Goal: Find specific page/section: Locate a particular part of the current website

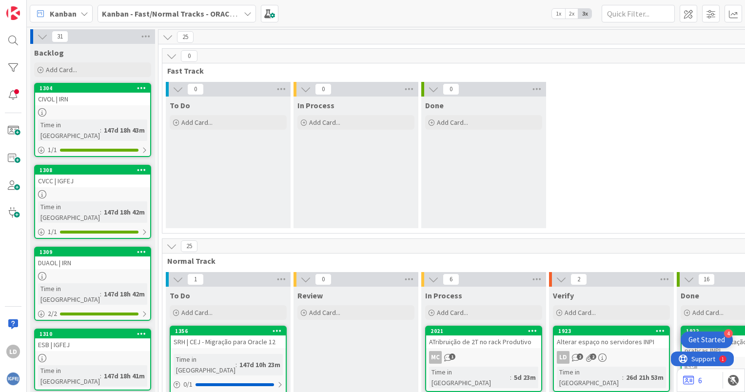
scroll to position [180, 0]
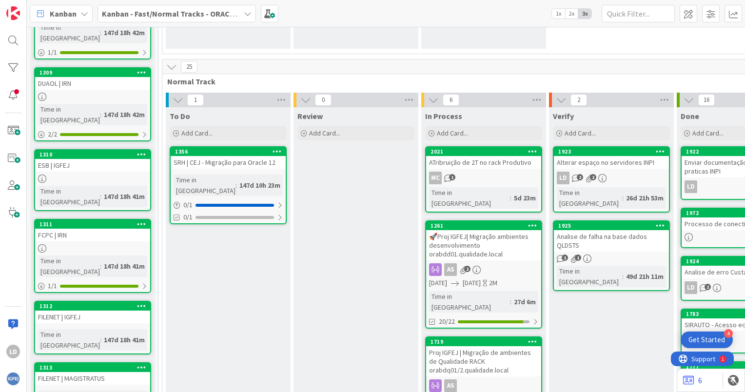
click at [244, 10] on icon at bounding box center [248, 14] width 8 height 8
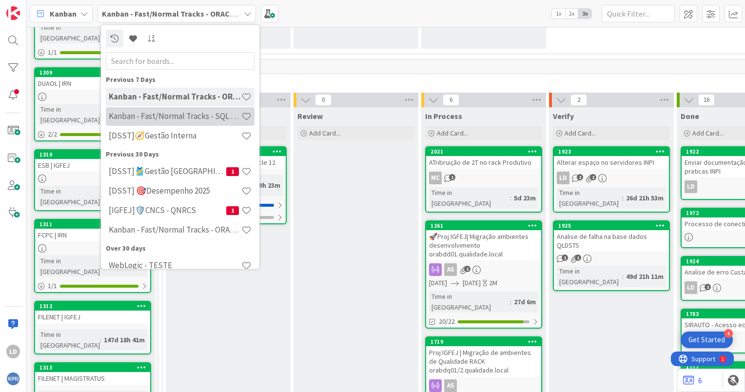
click at [205, 119] on h4 "Kanban - Fast/Normal Tracks - SQL SERVER" at bounding box center [175, 117] width 133 height 10
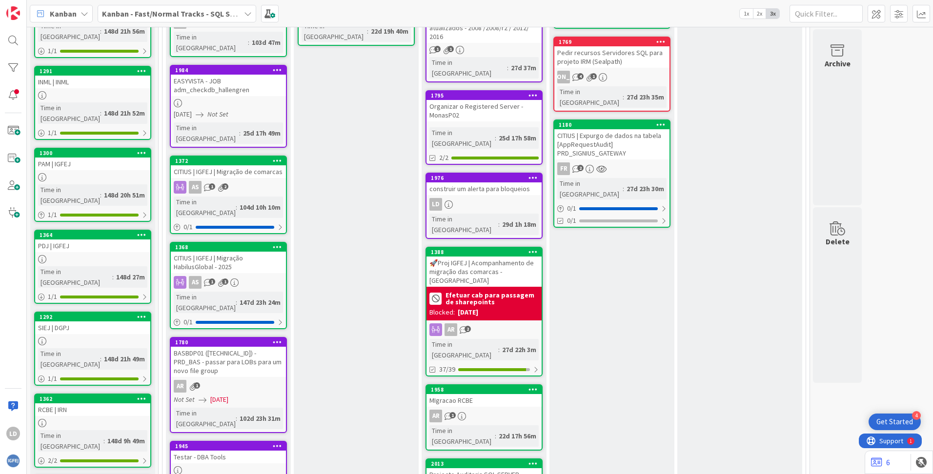
scroll to position [345, 0]
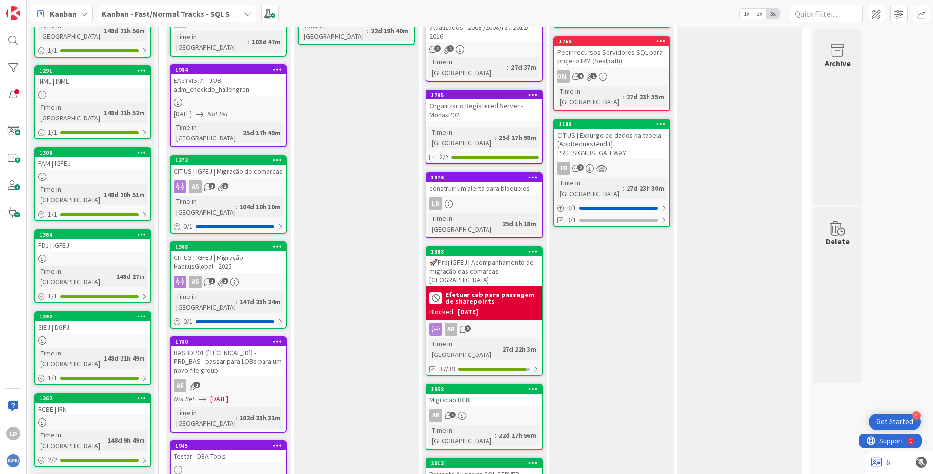
click at [496, 392] on div "MIgracao RCBE" at bounding box center [483, 400] width 115 height 13
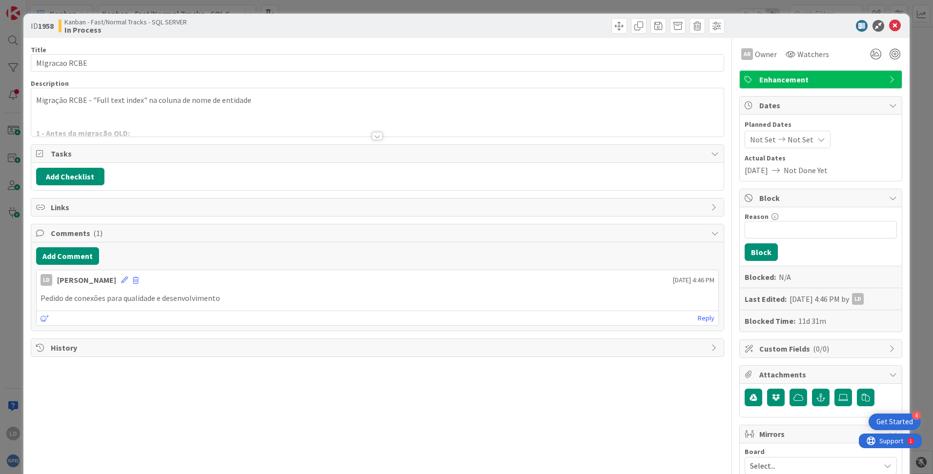
click at [149, 53] on div "Title 13 / 128" at bounding box center [377, 49] width 693 height 9
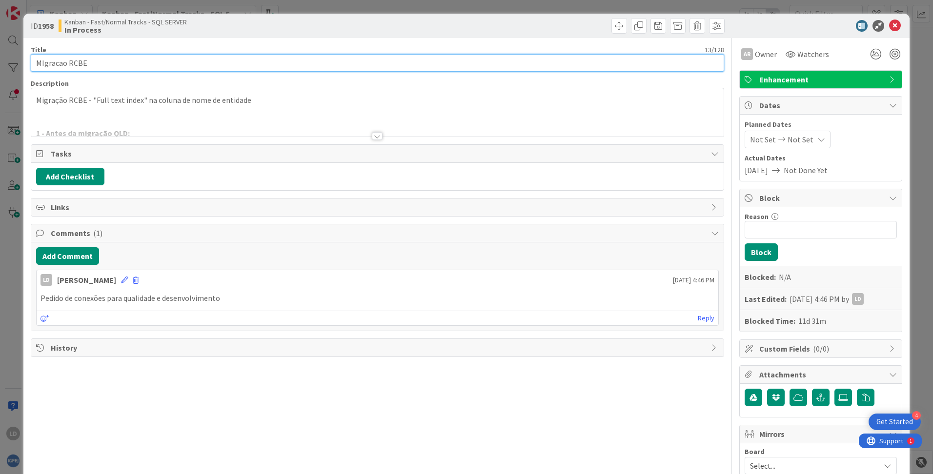
click at [152, 68] on input "MIgracao RCBE" at bounding box center [377, 63] width 693 height 18
type input "MIgracao RCBE DSV /QLD/ PRD"
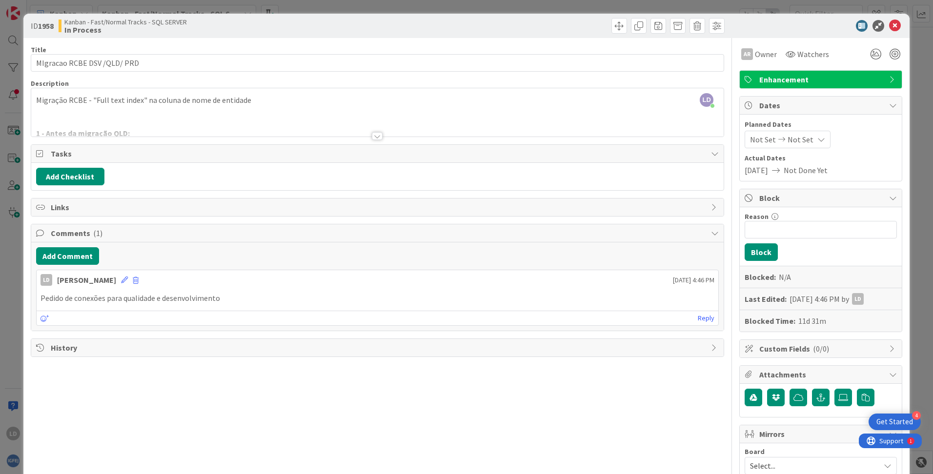
click at [745, 31] on div at bounding box center [815, 26] width 173 height 12
click at [745, 17] on div "ID 1958 Kanban - Fast/Normal Tracks - SQL SERVER In Process" at bounding box center [466, 26] width 886 height 24
click at [745, 24] on icon at bounding box center [895, 26] width 12 height 12
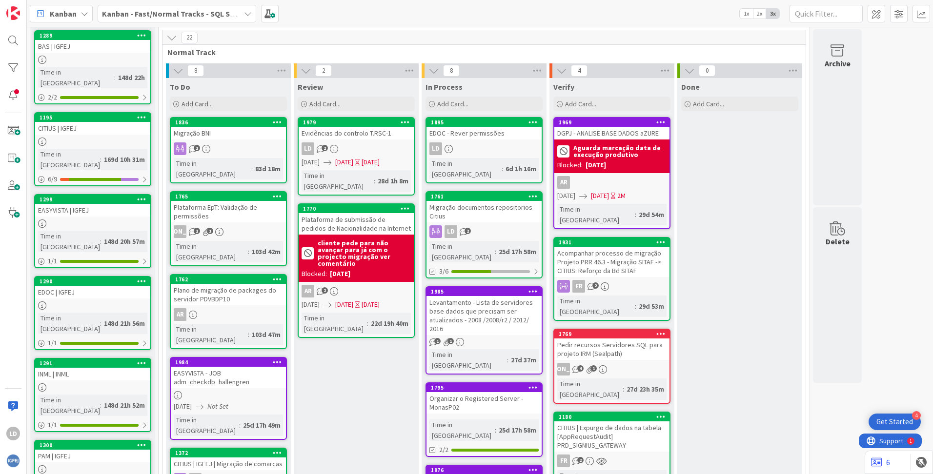
scroll to position [53, 0]
